Goal: Task Accomplishment & Management: Manage account settings

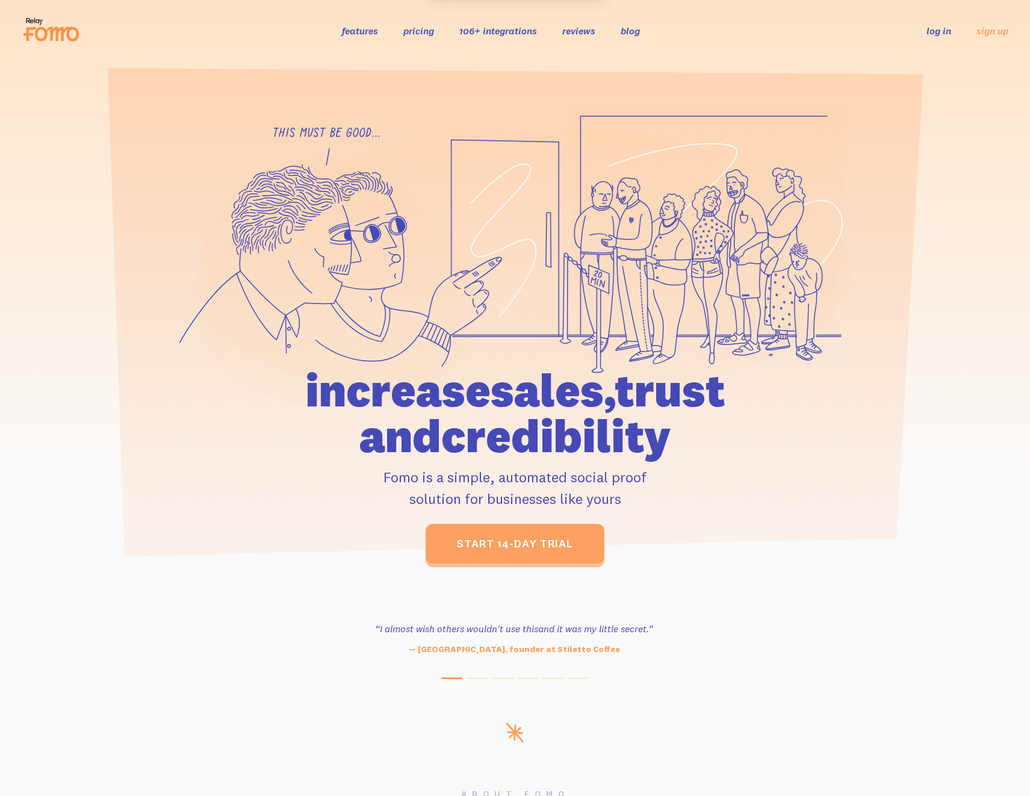
click at [950, 34] on link "log in" at bounding box center [939, 31] width 25 height 12
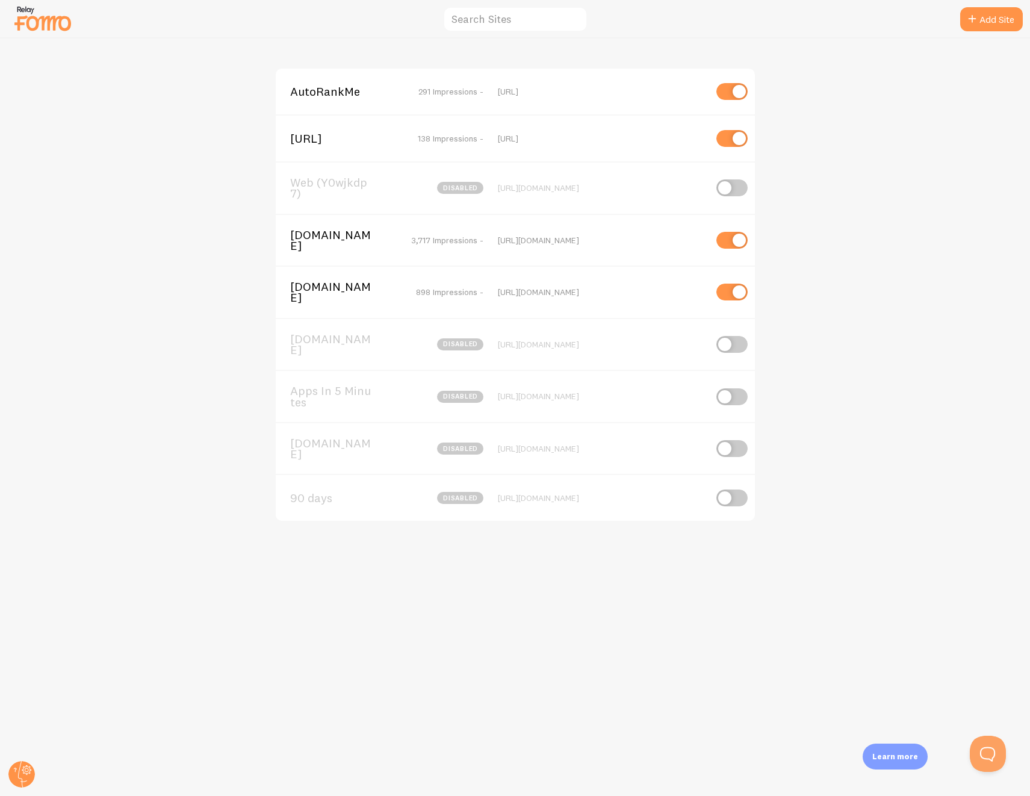
click at [320, 241] on span "Leads.biz" at bounding box center [338, 240] width 97 height 22
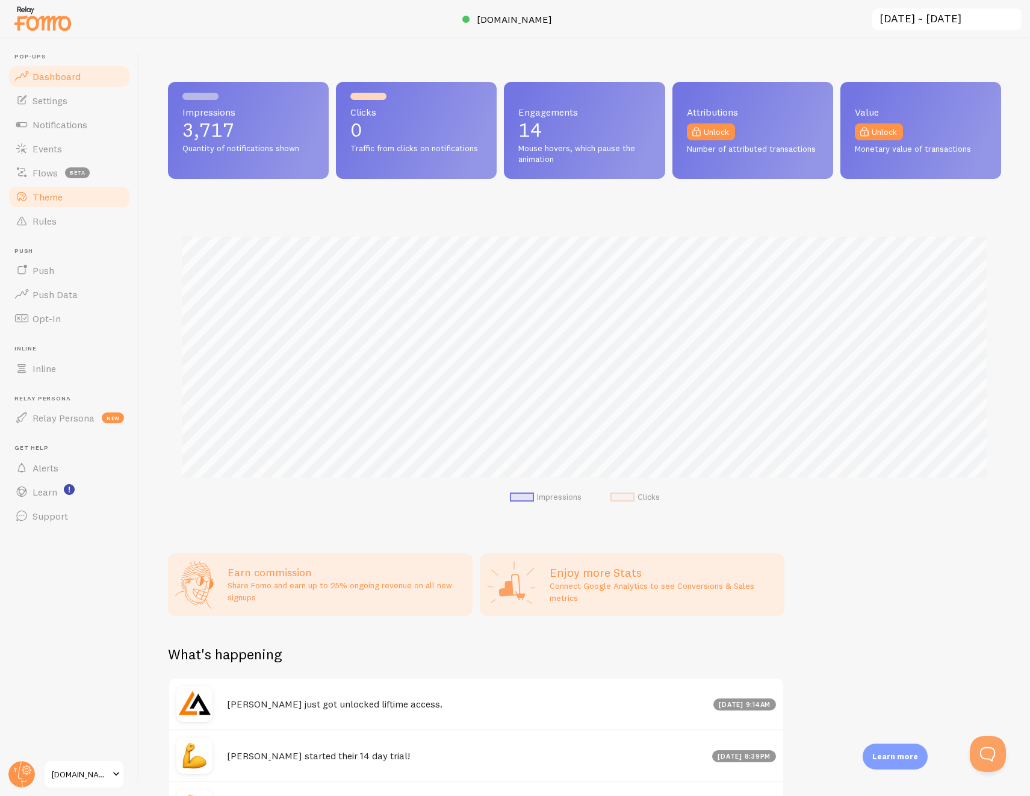
scroll to position [316, 833]
click at [44, 146] on span "Events" at bounding box center [48, 149] width 30 height 12
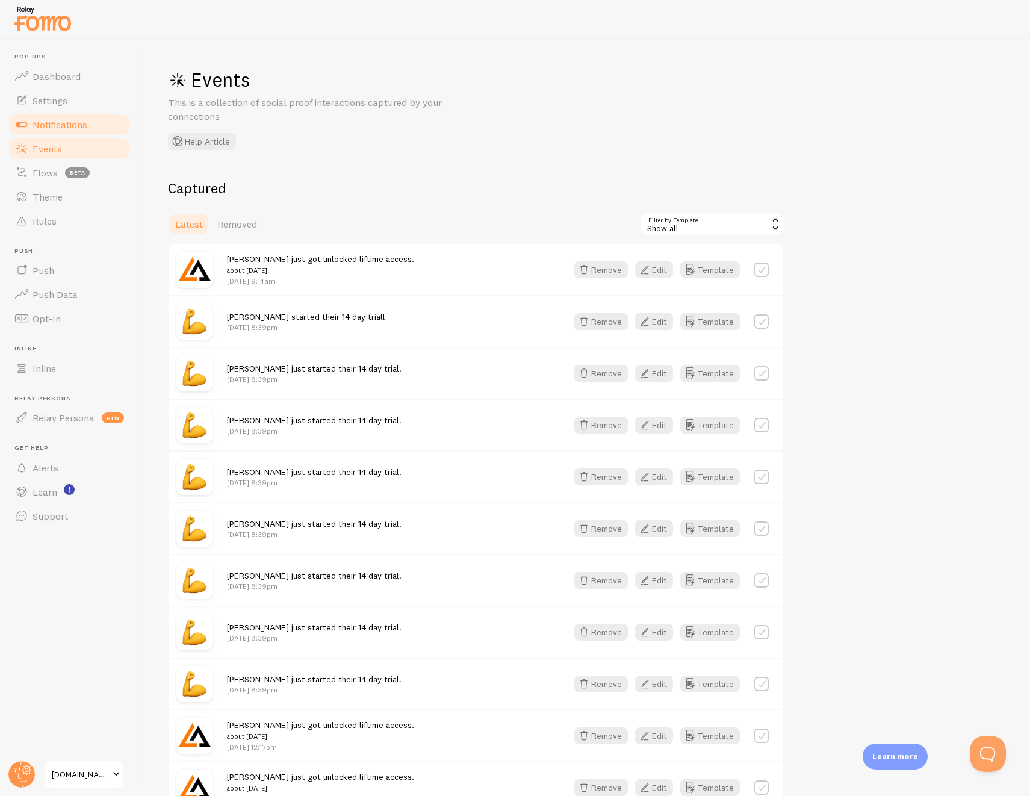
click at [63, 120] on span "Notifications" at bounding box center [60, 125] width 55 height 12
